Goal: Share content

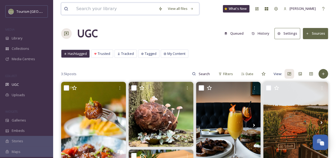
click at [97, 10] on input at bounding box center [115, 9] width 82 height 12
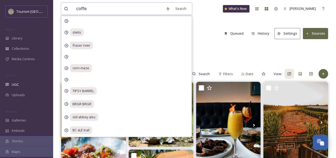
type input "coffee"
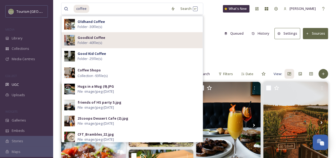
click at [101, 41] on span "Folder - 40 file(s)" at bounding box center [90, 42] width 24 height 5
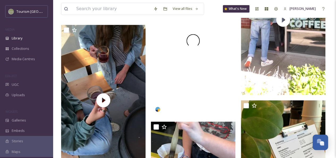
scroll to position [519, 0]
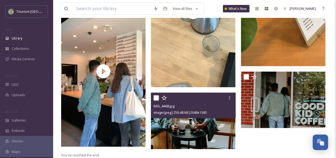
click at [208, 125] on img at bounding box center [193, 120] width 84 height 56
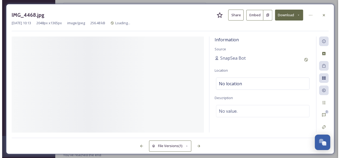
scroll to position [517, 0]
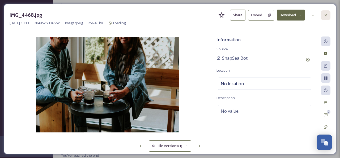
click at [326, 14] on icon at bounding box center [326, 15] width 4 height 4
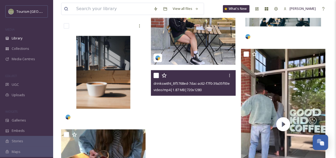
scroll to position [231, 0]
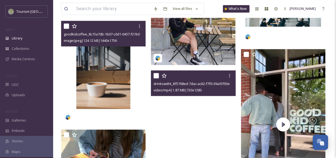
click at [108, 81] on img at bounding box center [103, 72] width 84 height 103
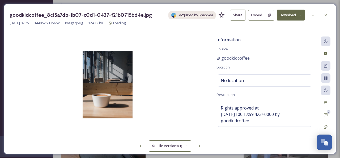
click at [235, 16] on button "Share" at bounding box center [237, 15] width 15 height 11
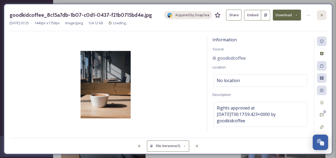
click at [321, 16] on icon at bounding box center [322, 15] width 4 height 4
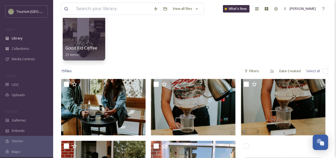
scroll to position [50, 0]
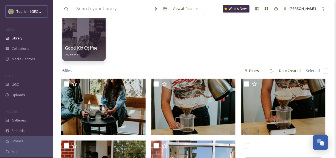
click at [80, 42] on div at bounding box center [83, 33] width 43 height 54
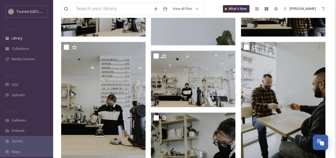
scroll to position [314, 0]
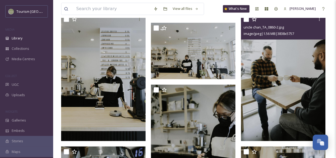
click at [289, 80] on img at bounding box center [283, 77] width 84 height 127
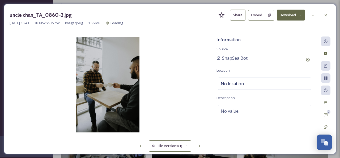
click at [238, 17] on button "Share" at bounding box center [237, 15] width 15 height 11
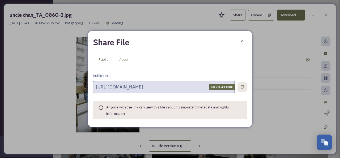
click at [241, 87] on icon at bounding box center [242, 87] width 4 height 4
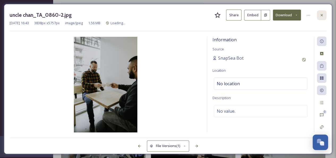
click at [322, 15] on icon at bounding box center [322, 15] width 2 height 2
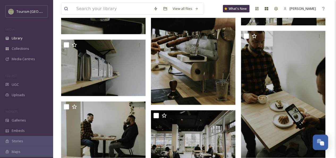
scroll to position [544, 0]
